Goal: Navigation & Orientation: Find specific page/section

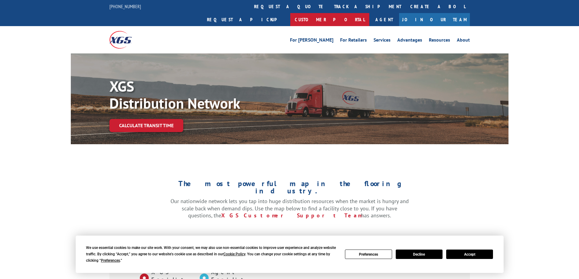
click at [369, 13] on link "Customer Portal" at bounding box center [329, 19] width 79 height 13
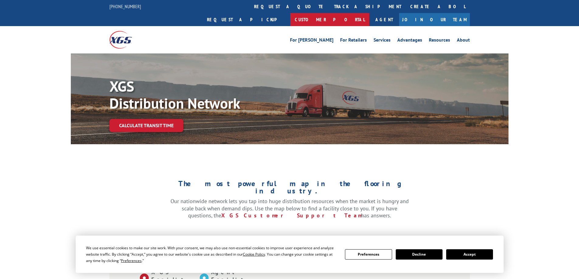
click at [369, 13] on link "Customer Portal" at bounding box center [329, 19] width 79 height 13
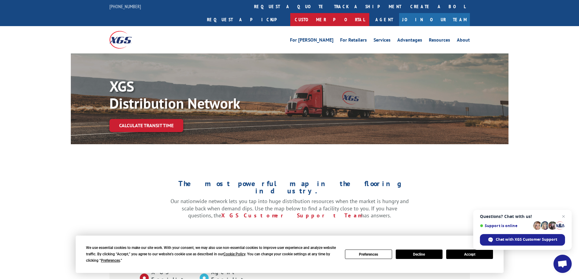
click at [369, 13] on link "Customer Portal" at bounding box center [329, 19] width 79 height 13
